Goal: Task Accomplishment & Management: Complete application form

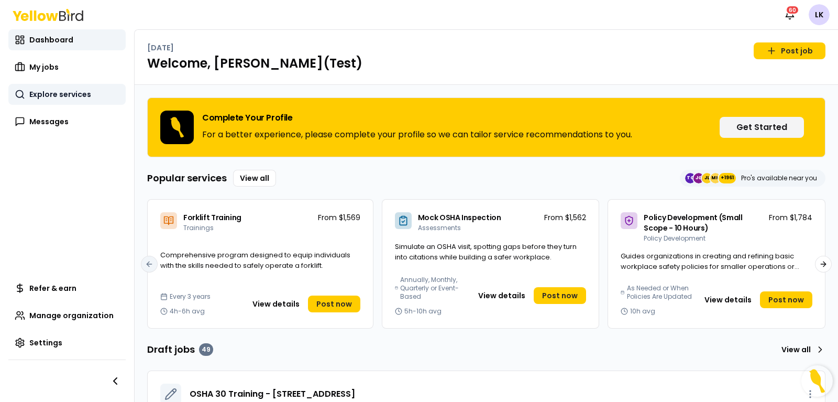
click at [79, 93] on span "Explore services" at bounding box center [60, 94] width 62 height 10
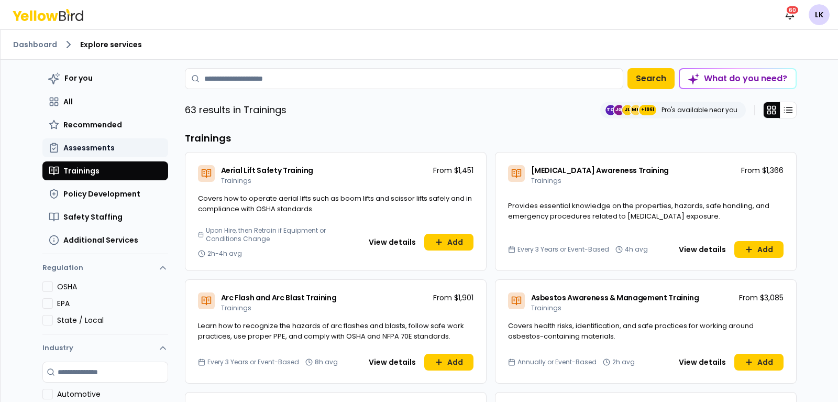
click at [86, 146] on span "Assessments" at bounding box center [88, 147] width 51 height 10
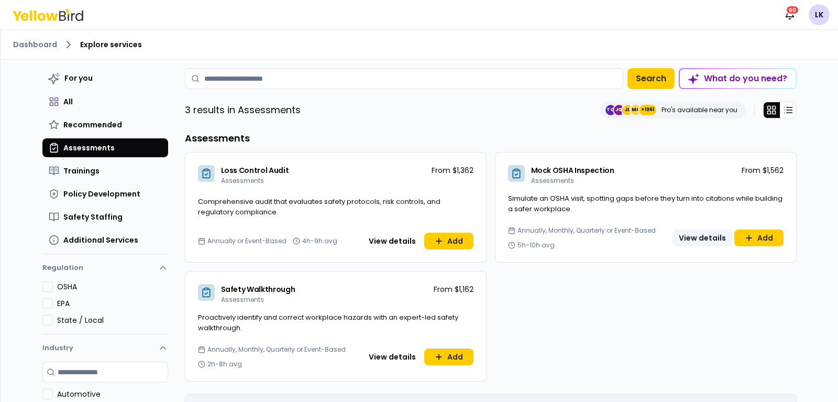
click at [705, 237] on button "View details" at bounding box center [702, 237] width 60 height 17
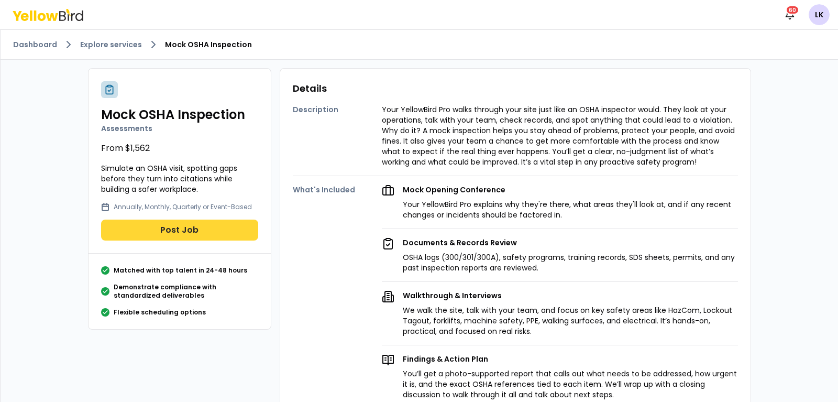
click at [150, 234] on button "Post Job" at bounding box center [179, 229] width 157 height 21
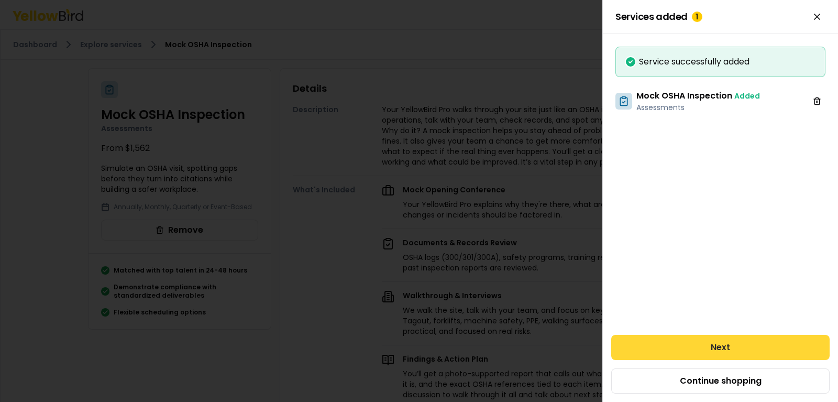
click at [689, 354] on button "Next" at bounding box center [720, 347] width 218 height 25
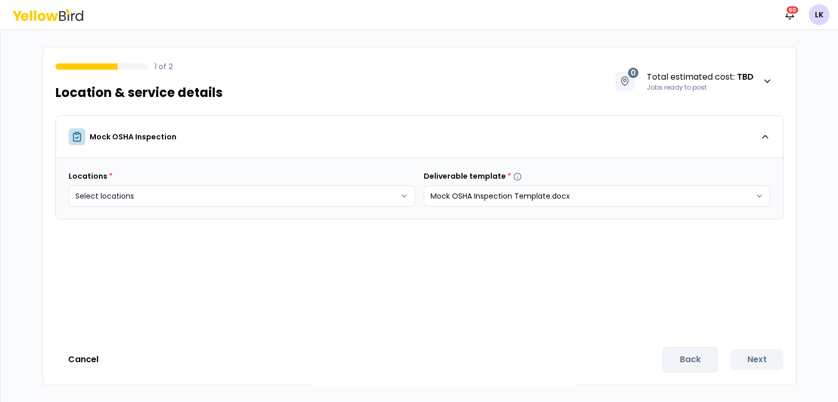
click at [394, 195] on body "Notifications 60 LK 1 of 2 Location & service details 0 Total estimated cost : …" at bounding box center [419, 201] width 838 height 402
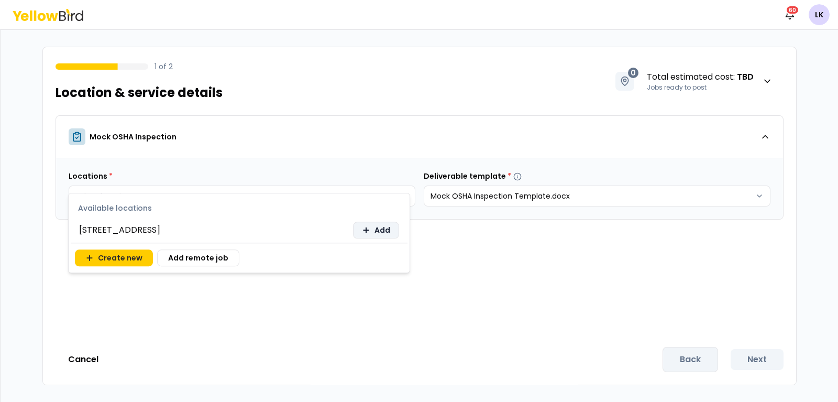
click at [366, 229] on icon at bounding box center [366, 230] width 0 height 5
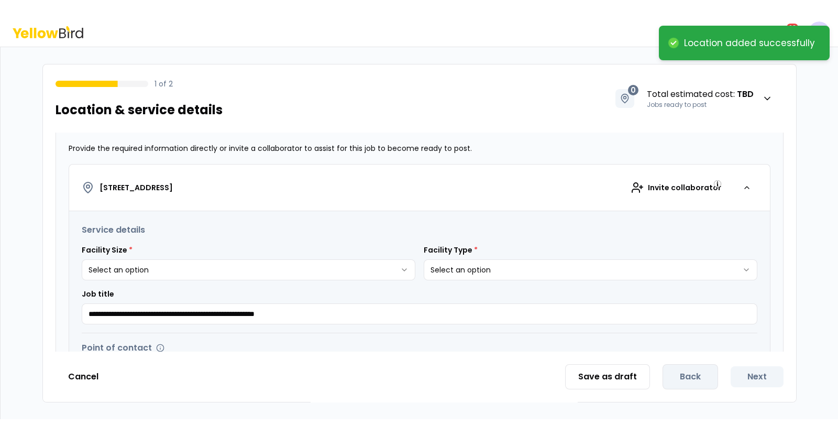
scroll to position [130, 0]
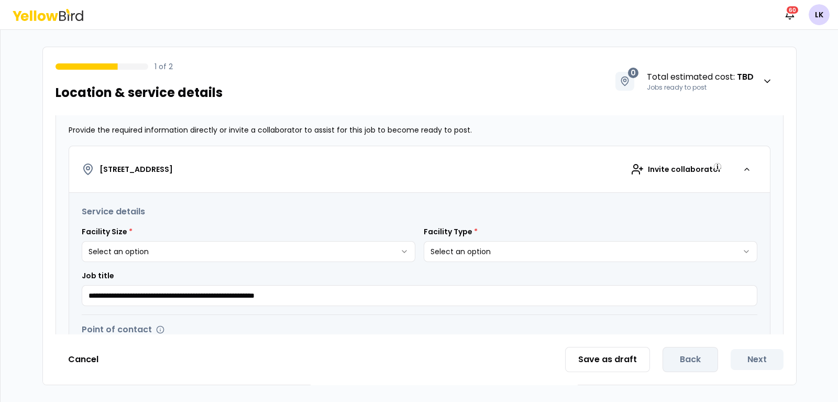
click at [395, 248] on html "**********" at bounding box center [419, 201] width 838 height 402
click at [488, 249] on html "**********" at bounding box center [419, 201] width 838 height 402
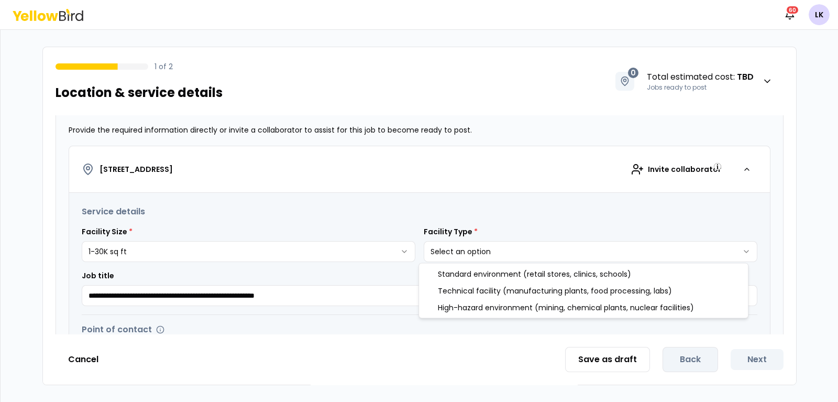
select select "*"
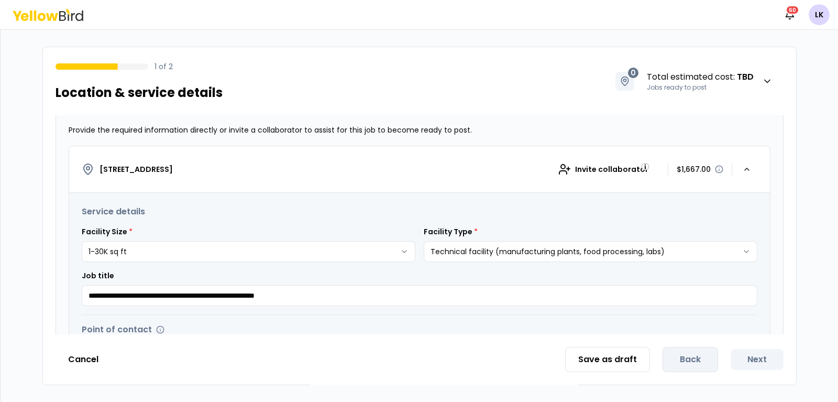
click at [678, 172] on p "$1,667.00" at bounding box center [693, 169] width 34 height 10
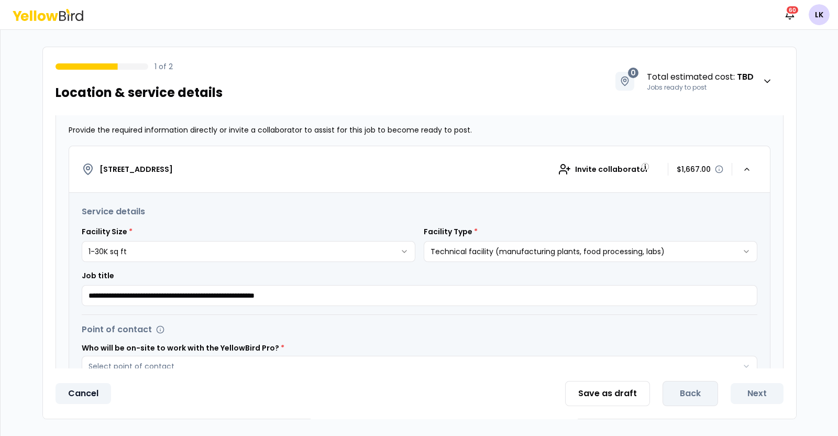
click at [88, 398] on button "Cancel" at bounding box center [82, 393] width 55 height 21
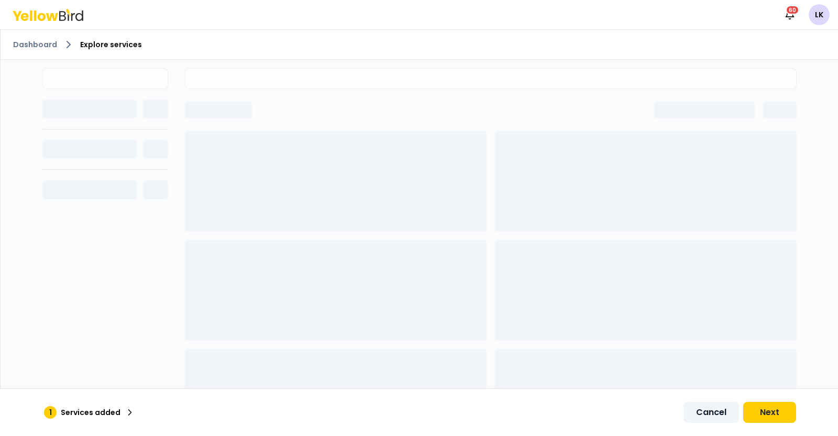
click at [698, 410] on button "Cancel" at bounding box center [710, 412] width 55 height 21
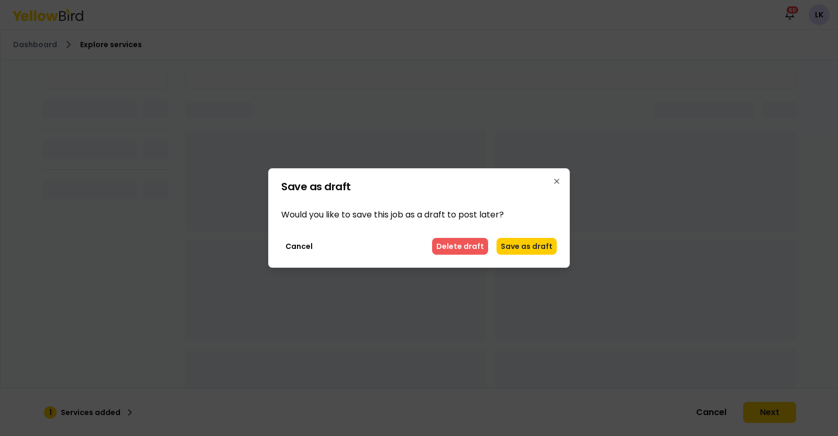
click at [468, 243] on button "Delete draft" at bounding box center [460, 246] width 56 height 17
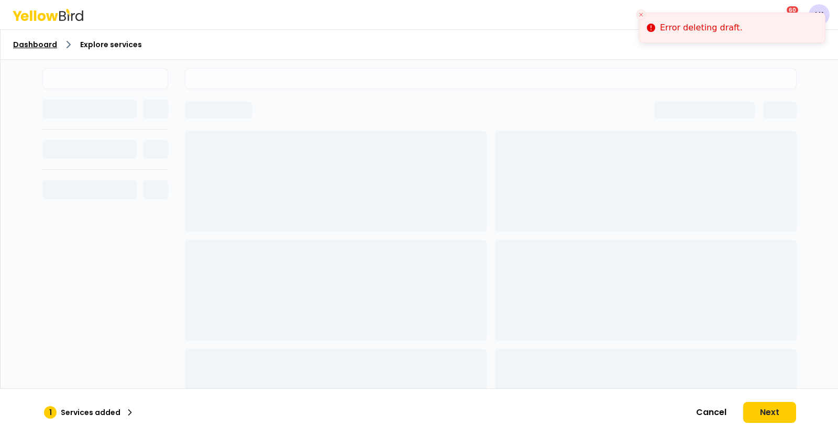
click at [45, 45] on link "Dashboard" at bounding box center [35, 44] width 44 height 10
click at [696, 414] on button "Cancel" at bounding box center [710, 412] width 55 height 21
click at [696, 412] on button "Cancel" at bounding box center [710, 412] width 55 height 21
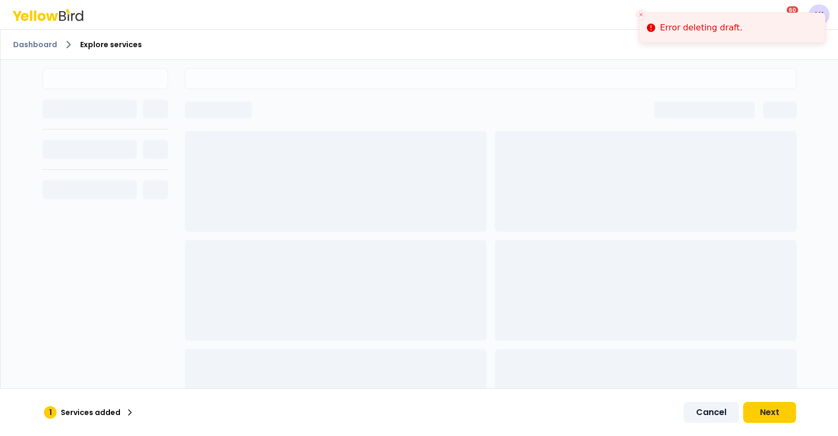
click at [696, 412] on button "Cancel" at bounding box center [710, 412] width 55 height 21
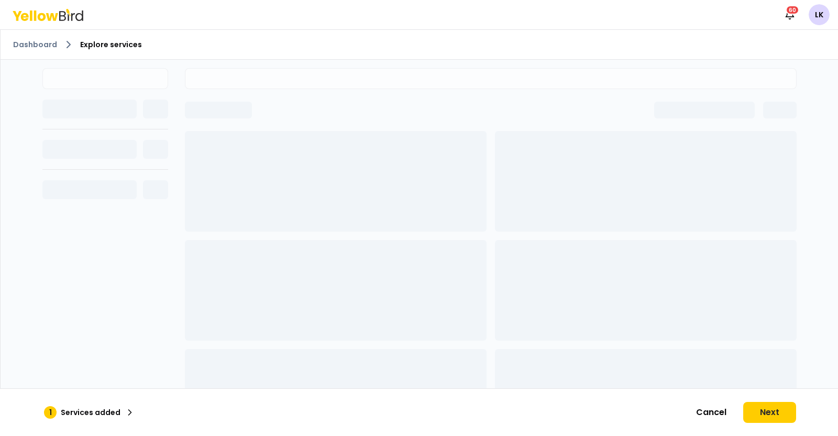
click at [420, 4] on div "Notifications 60 LK" at bounding box center [419, 14] width 838 height 29
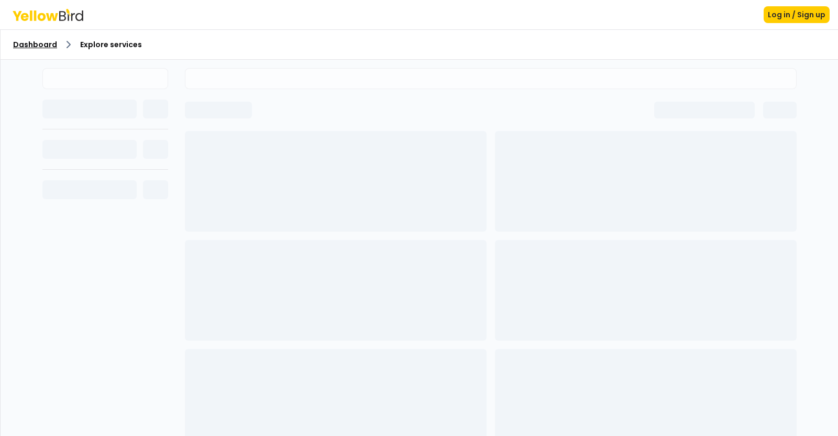
click at [45, 47] on link "Dashboard" at bounding box center [35, 44] width 44 height 10
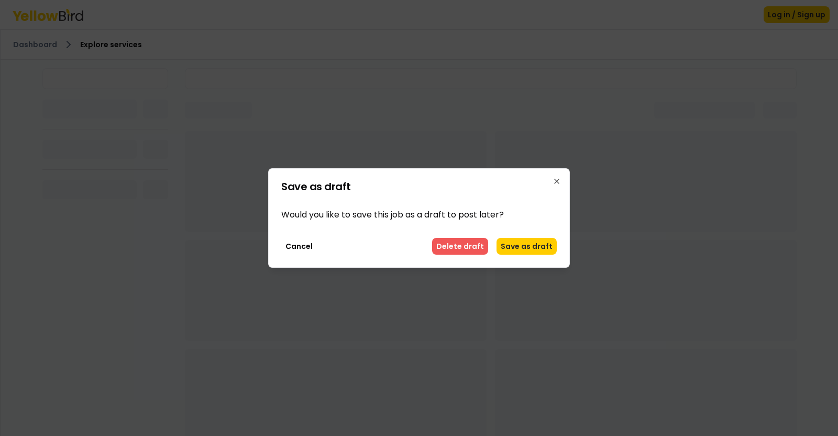
click at [460, 250] on button "Delete draft" at bounding box center [460, 246] width 56 height 17
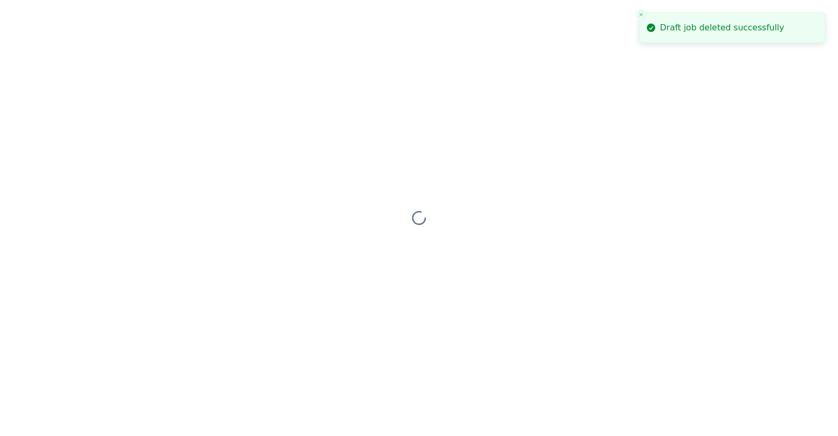
click at [49, 17] on div at bounding box center [419, 218] width 838 height 436
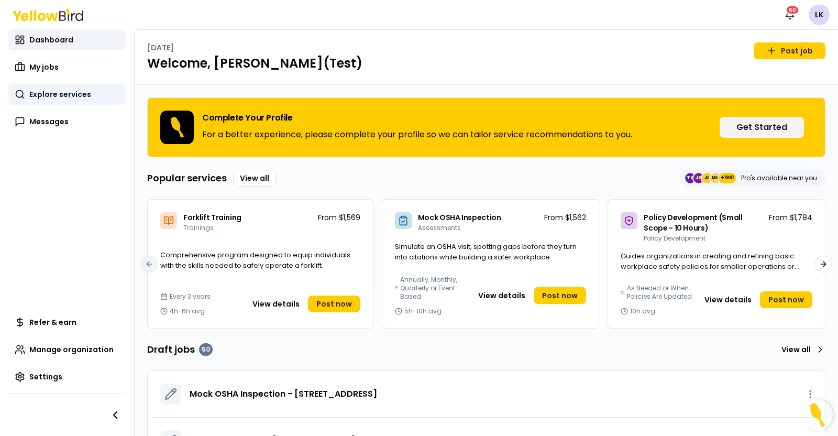
click at [63, 104] on link "Explore services" at bounding box center [66, 94] width 117 height 21
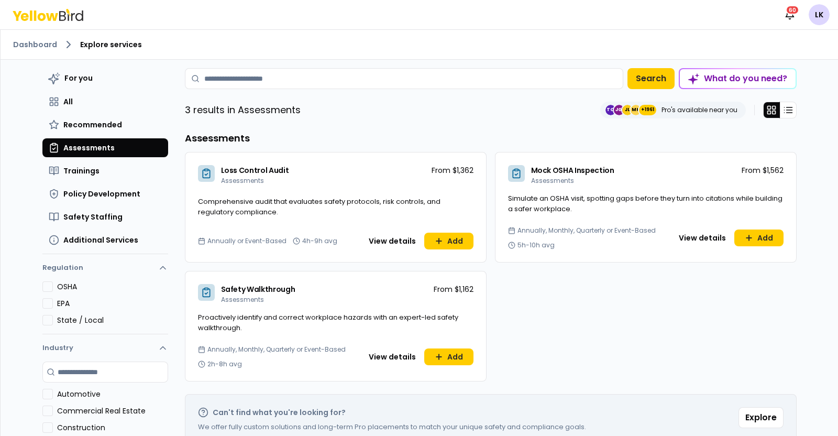
click at [704, 238] on button "View details" at bounding box center [702, 237] width 60 height 17
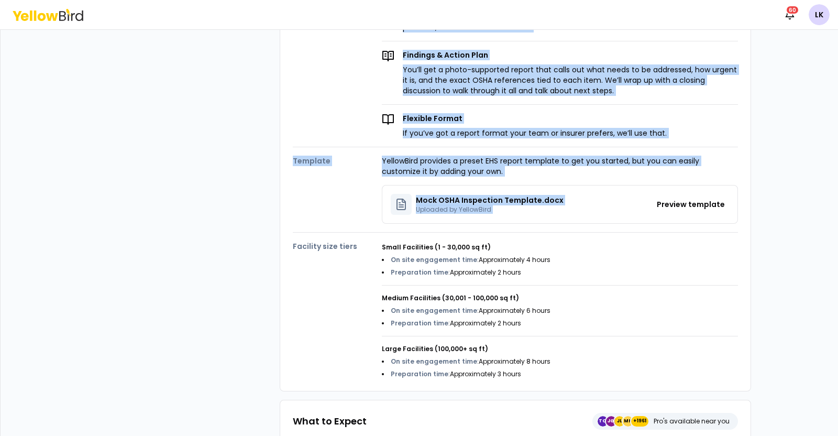
scroll to position [327, 0]
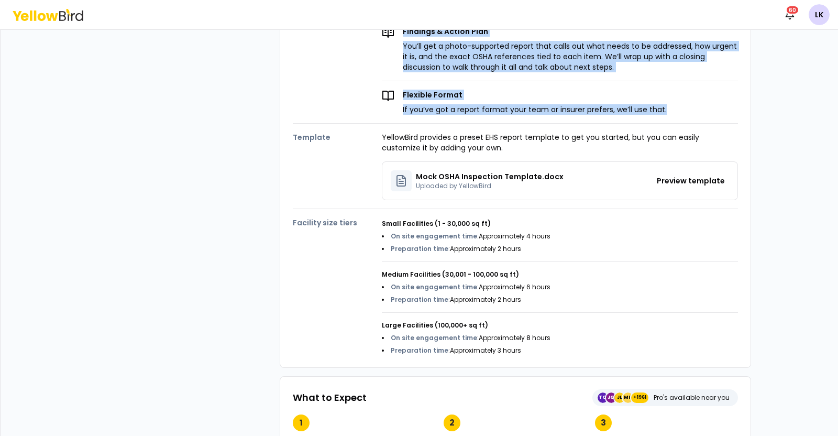
drag, startPoint x: 287, startPoint y: 87, endPoint x: 657, endPoint y: 110, distance: 370.3
click at [659, 108] on div "Details Description Your YellowBird Pro walks through your site just like an OS…" at bounding box center [515, 54] width 471 height 627
copy div "Details Description Your YellowBird Pro walks through your site just like an OS…"
